Goal: Find specific page/section: Find specific page/section

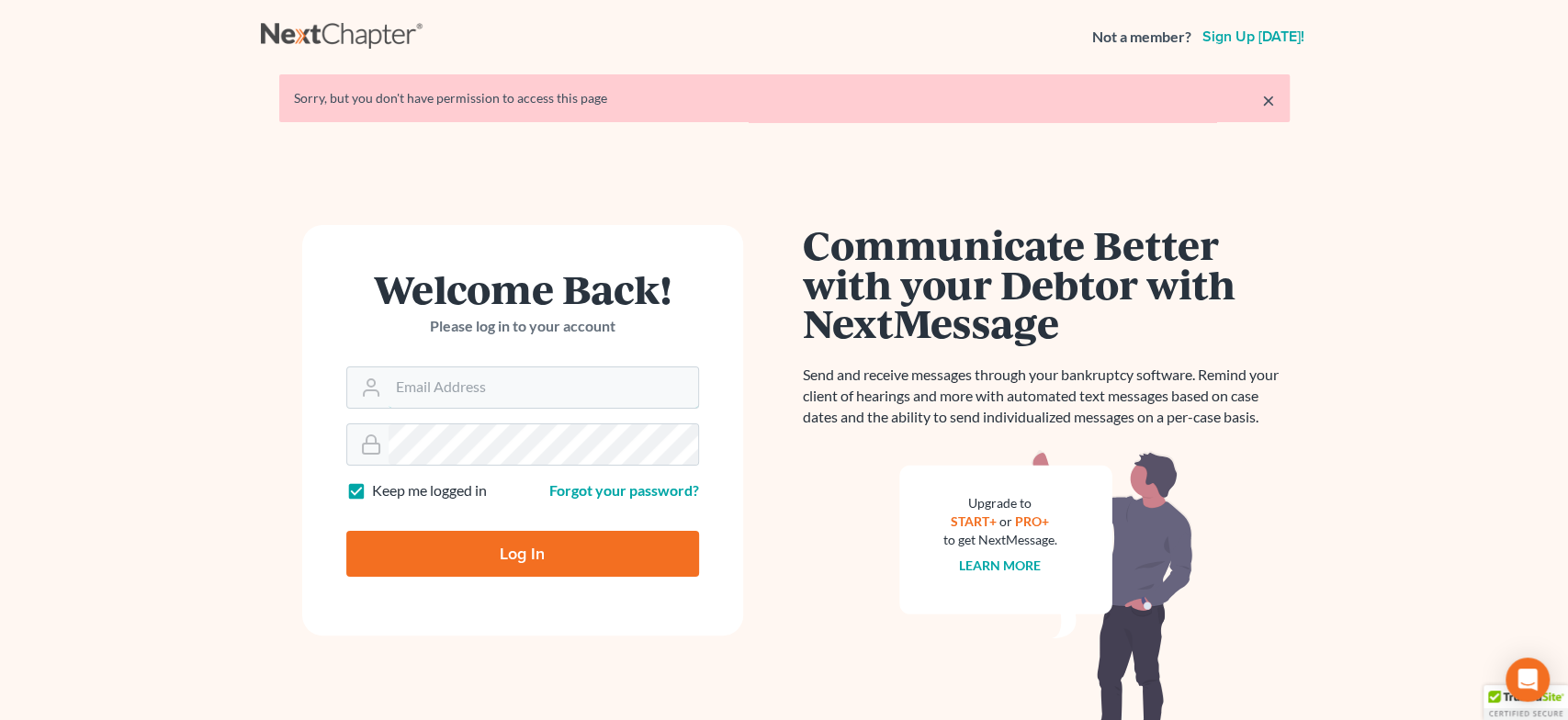
type input "[EMAIL_ADDRESS][DOMAIN_NAME]"
click at [495, 554] on input "Log In" at bounding box center [522, 554] width 353 height 46
type input "Thinking..."
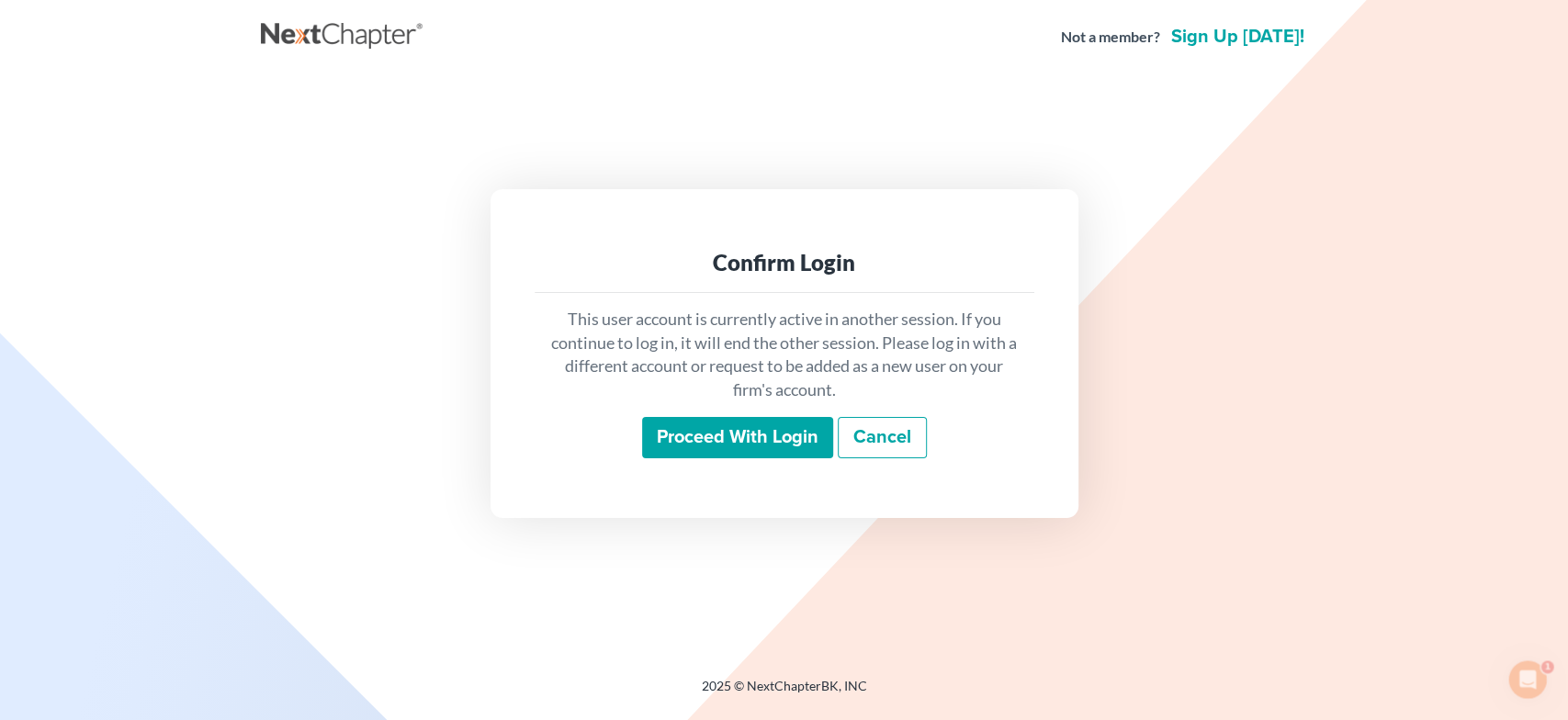
click at [697, 433] on input "Proceed with login" at bounding box center [737, 438] width 191 height 42
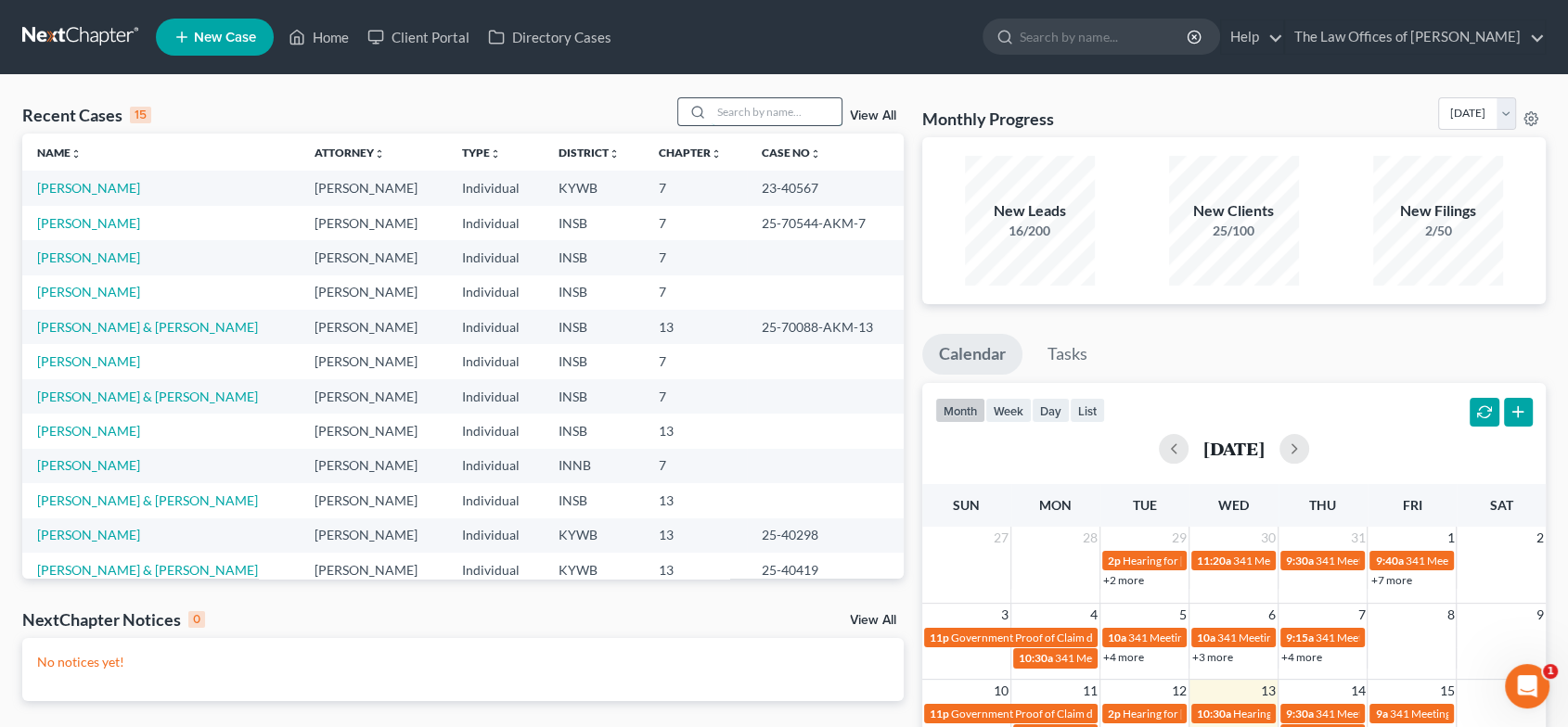
click at [777, 117] on input "search" at bounding box center [776, 112] width 130 height 27
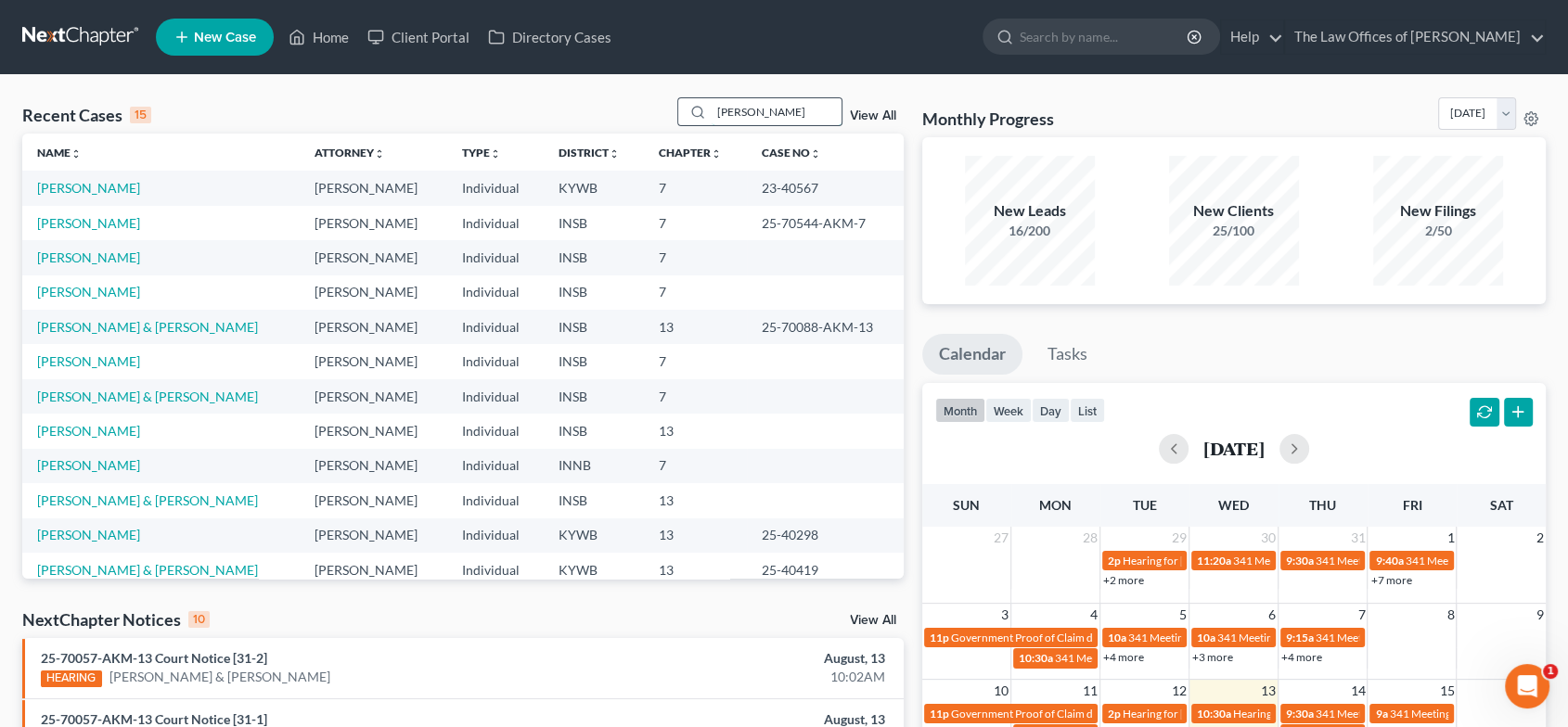
type input "[PERSON_NAME]"
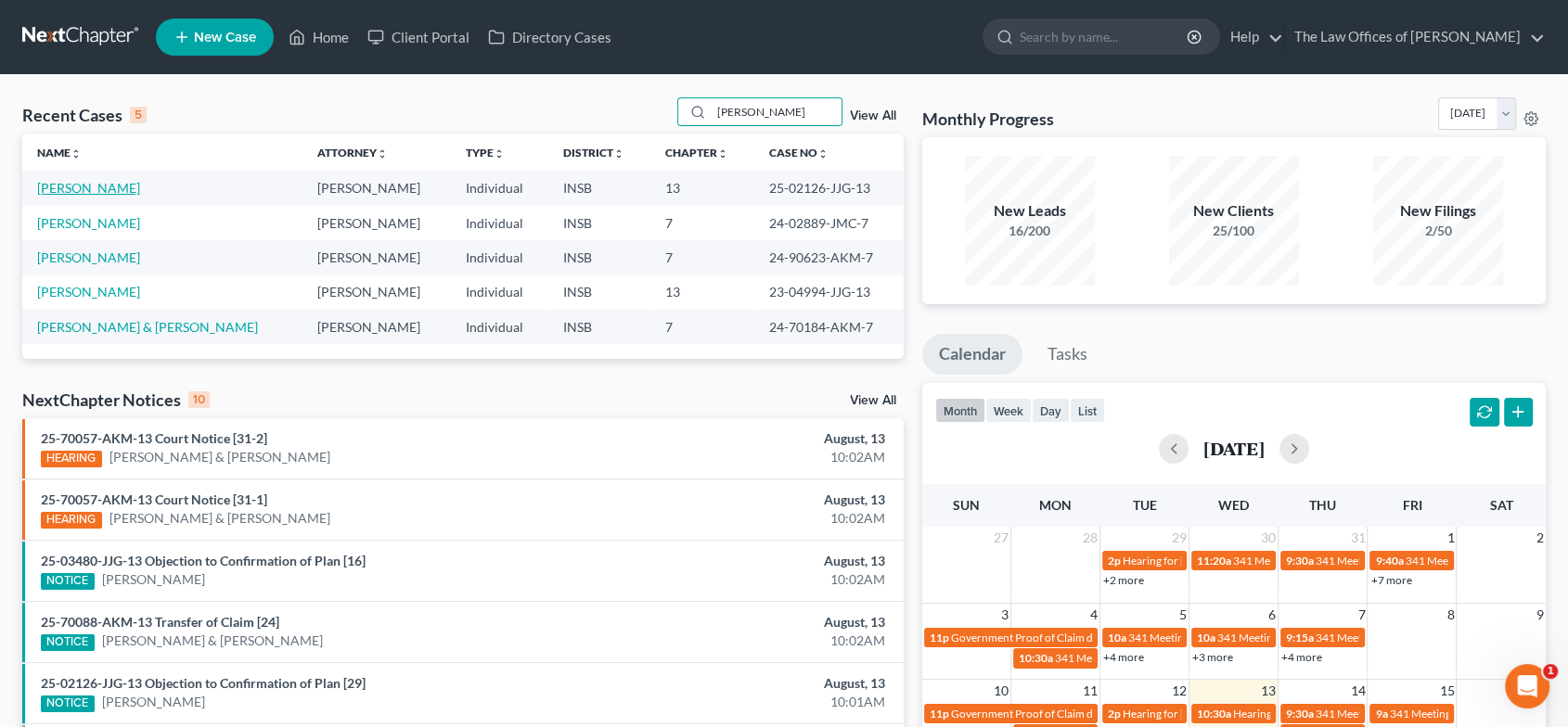
click at [82, 186] on link "[PERSON_NAME]" at bounding box center [88, 187] width 103 height 16
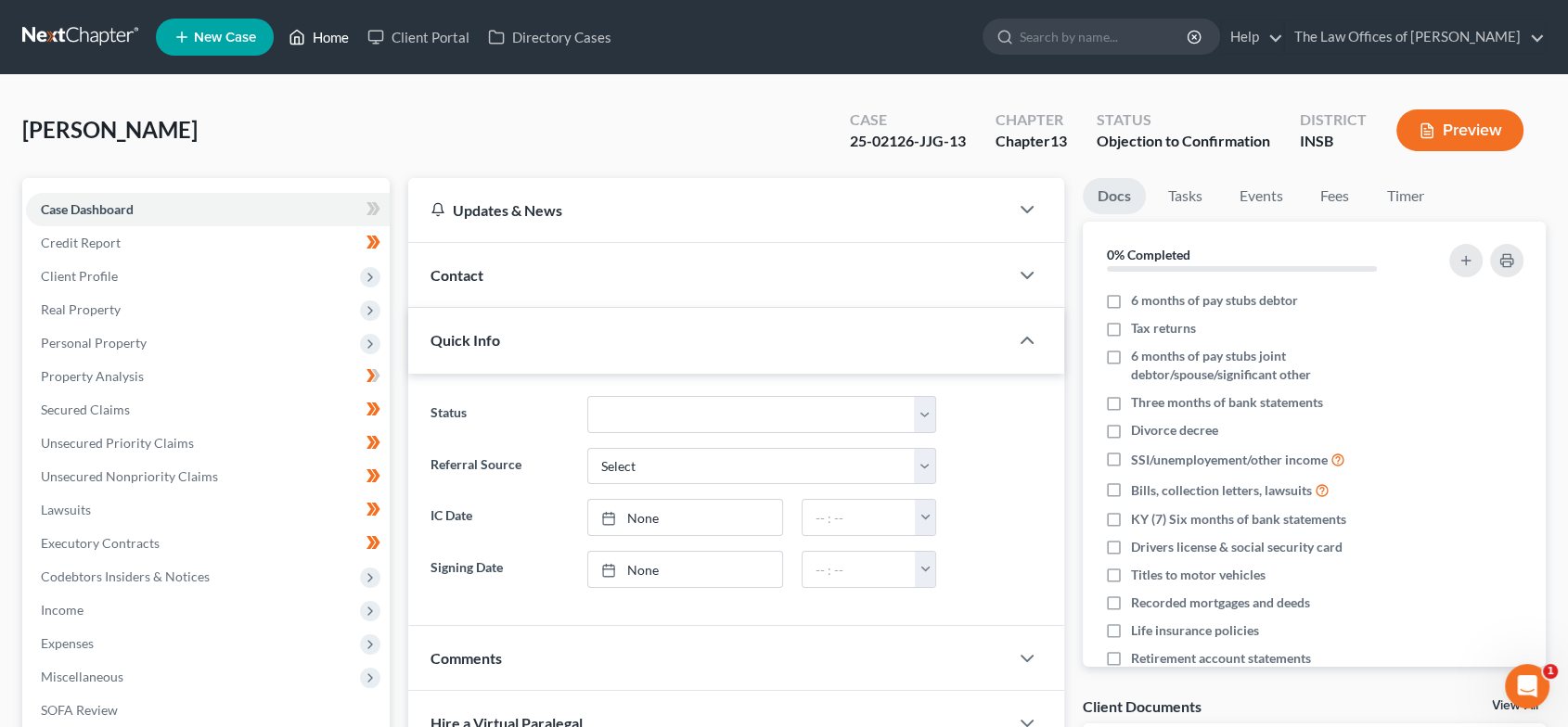
click at [334, 34] on link "Home" at bounding box center [318, 36] width 79 height 33
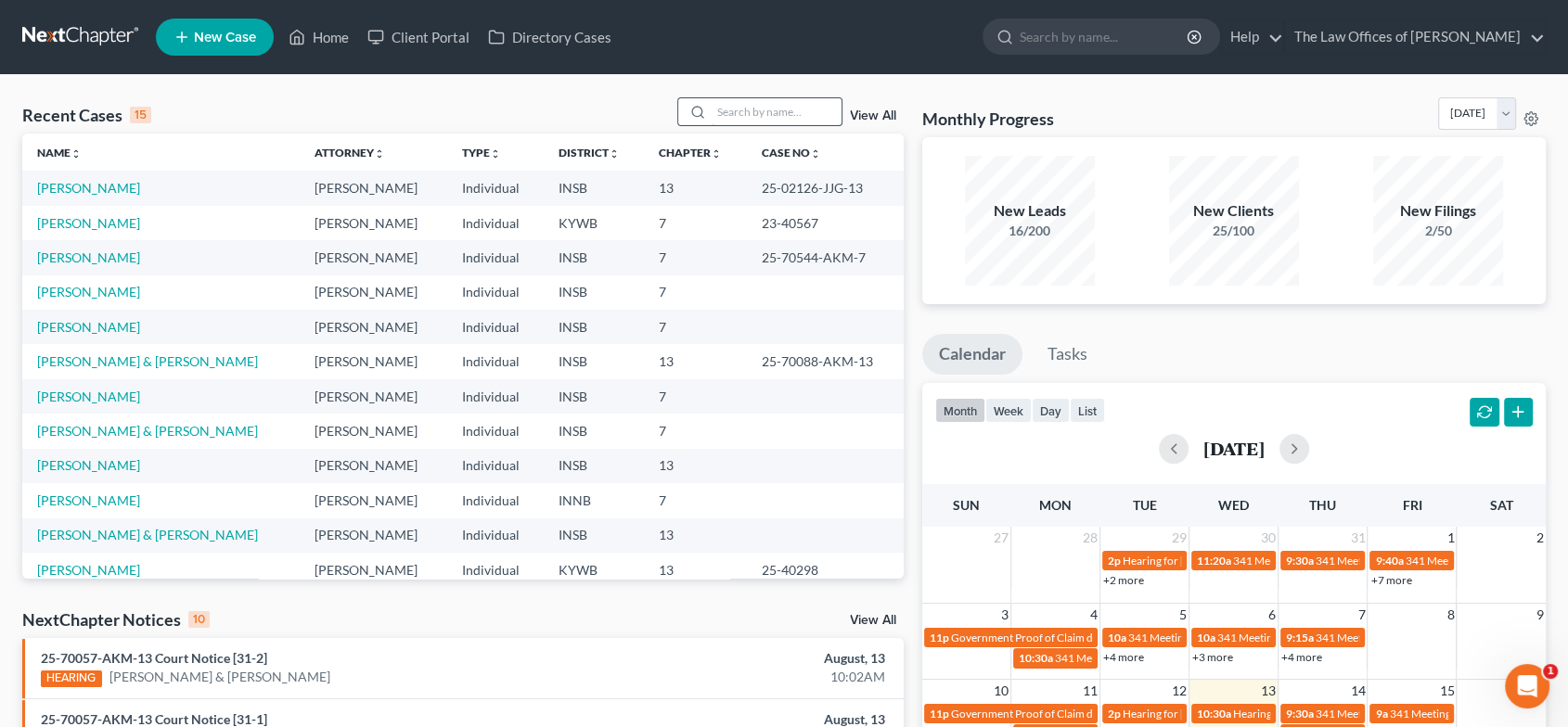
click at [722, 110] on input "search" at bounding box center [776, 112] width 130 height 27
type input "thacker"
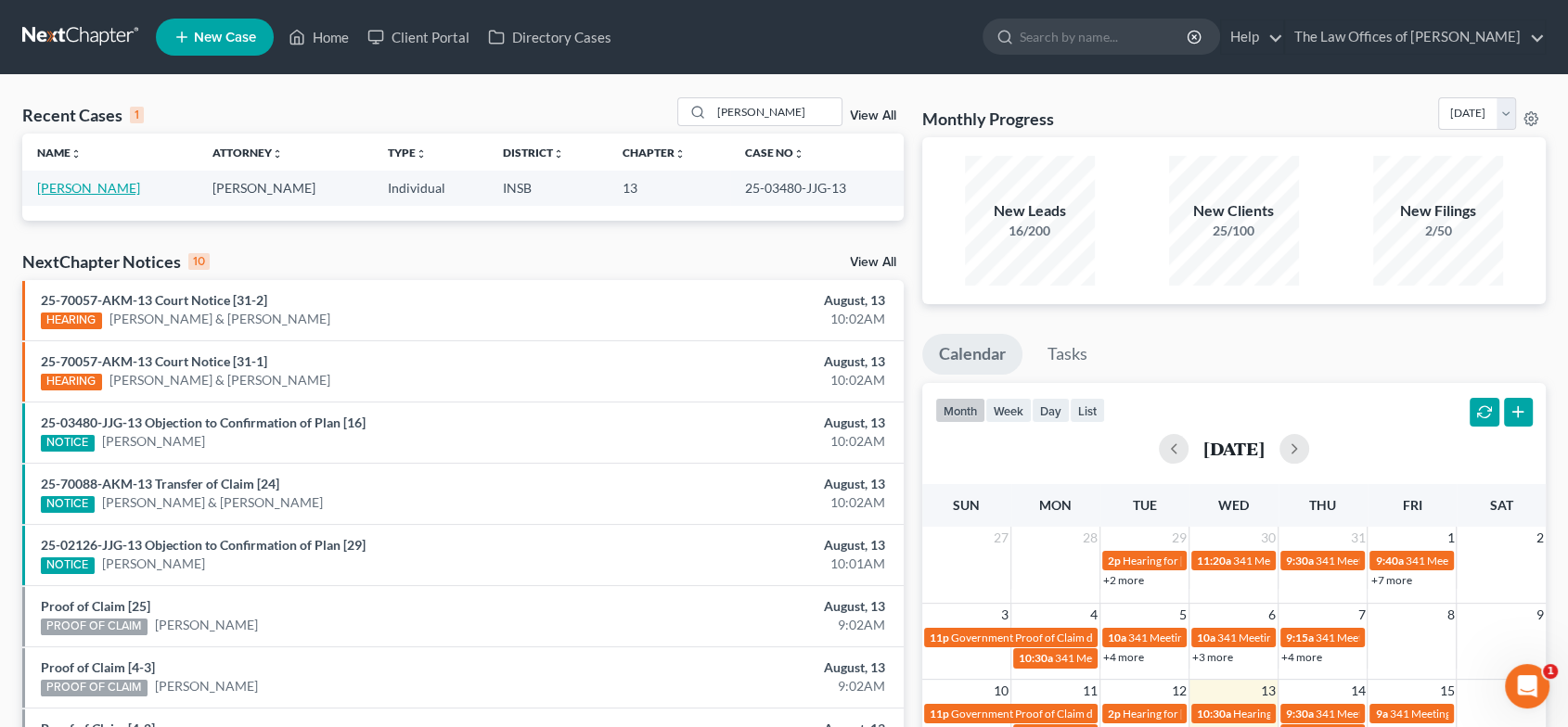
click at [126, 183] on link "Thacker, Kennard" at bounding box center [88, 187] width 103 height 16
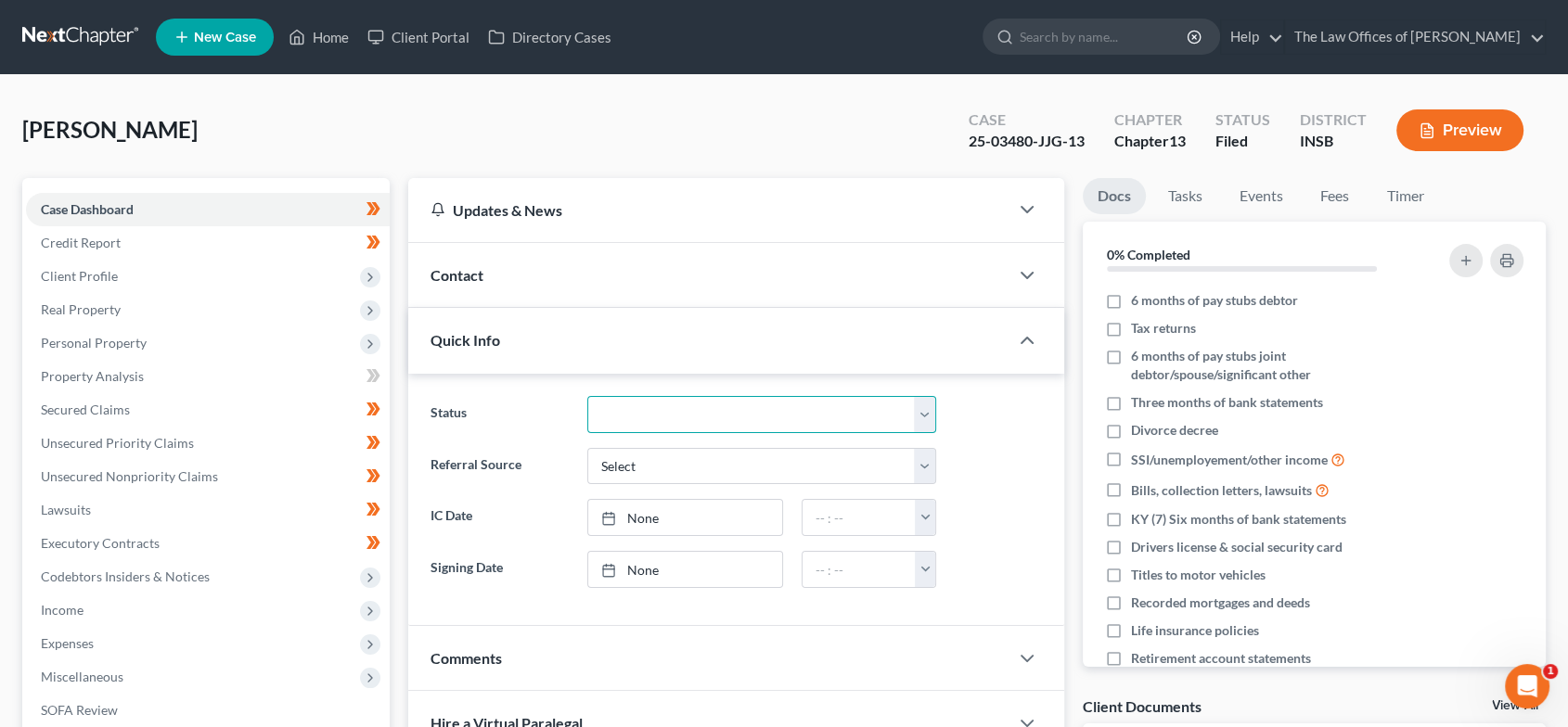
click at [686, 426] on select "Confirmed Discharged Dismissed Filed In Progress Means Test Objection to Confir…" at bounding box center [762, 414] width 349 height 37
select select "6"
click at [588, 396] on select "Confirmed Discharged Dismissed Filed In Progress Means Test Objection to Confir…" at bounding box center [762, 414] width 349 height 37
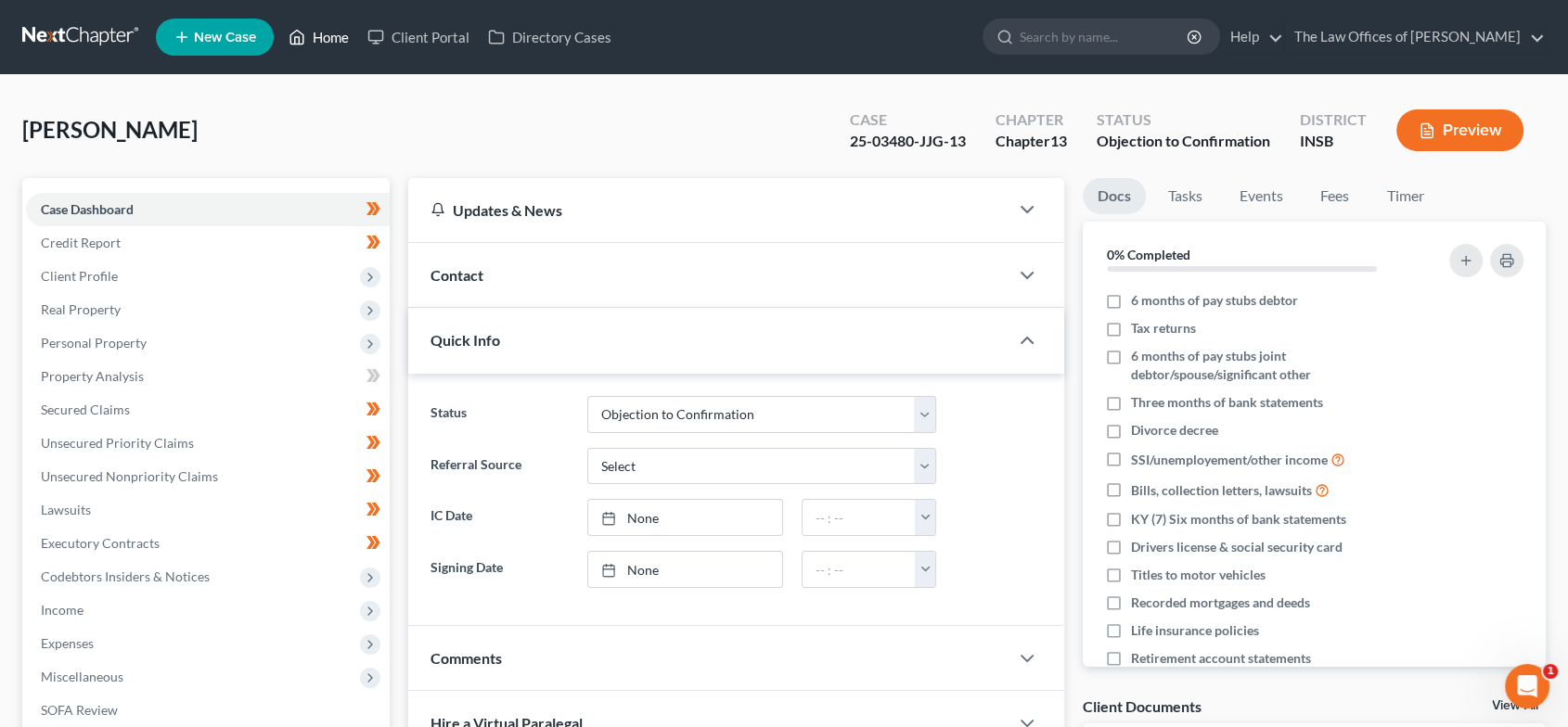
click at [325, 38] on link "Home" at bounding box center [318, 36] width 79 height 33
